Goal: Task Accomplishment & Management: Manage account settings

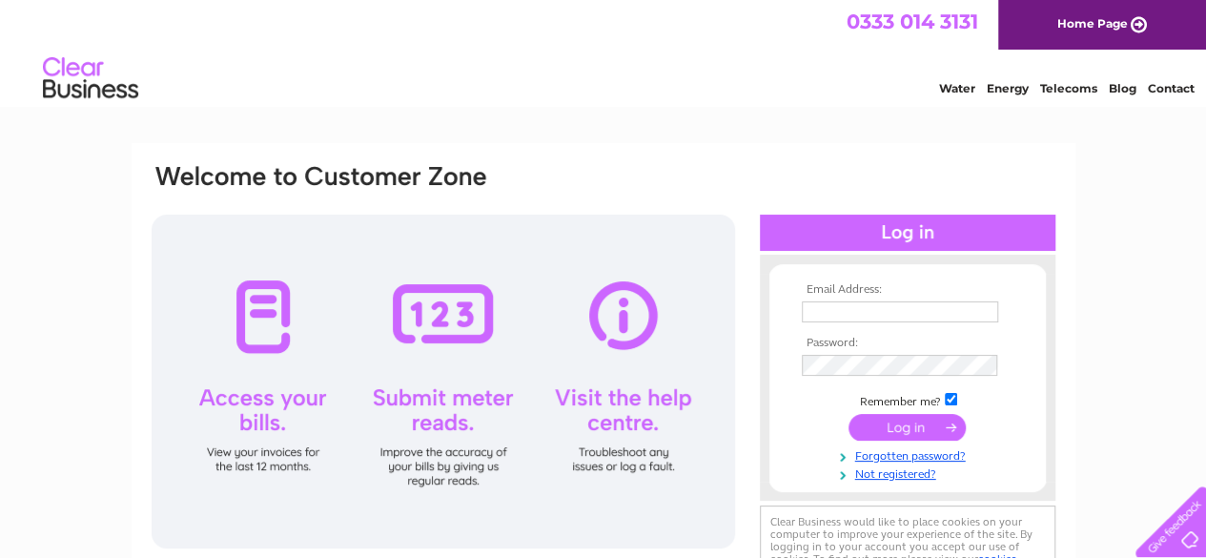
type input "allancormack49@gmail.com"
click at [894, 427] on input "submit" at bounding box center [906, 427] width 117 height 27
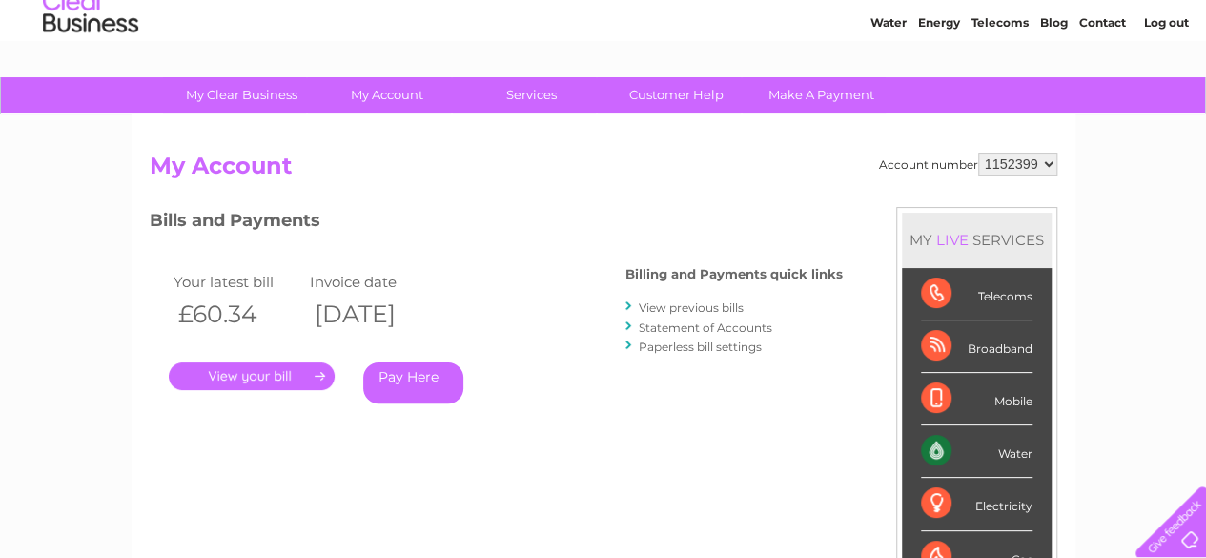
scroll to position [95, 0]
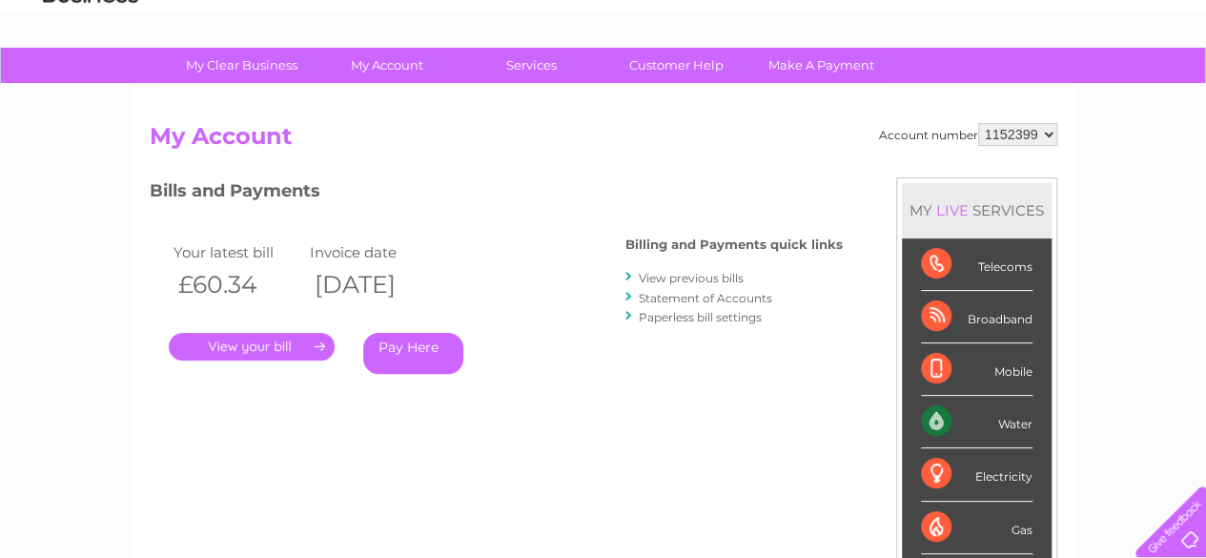
click at [695, 277] on link "View previous bills" at bounding box center [691, 278] width 105 height 14
